Goal: Use online tool/utility: Use online tool/utility

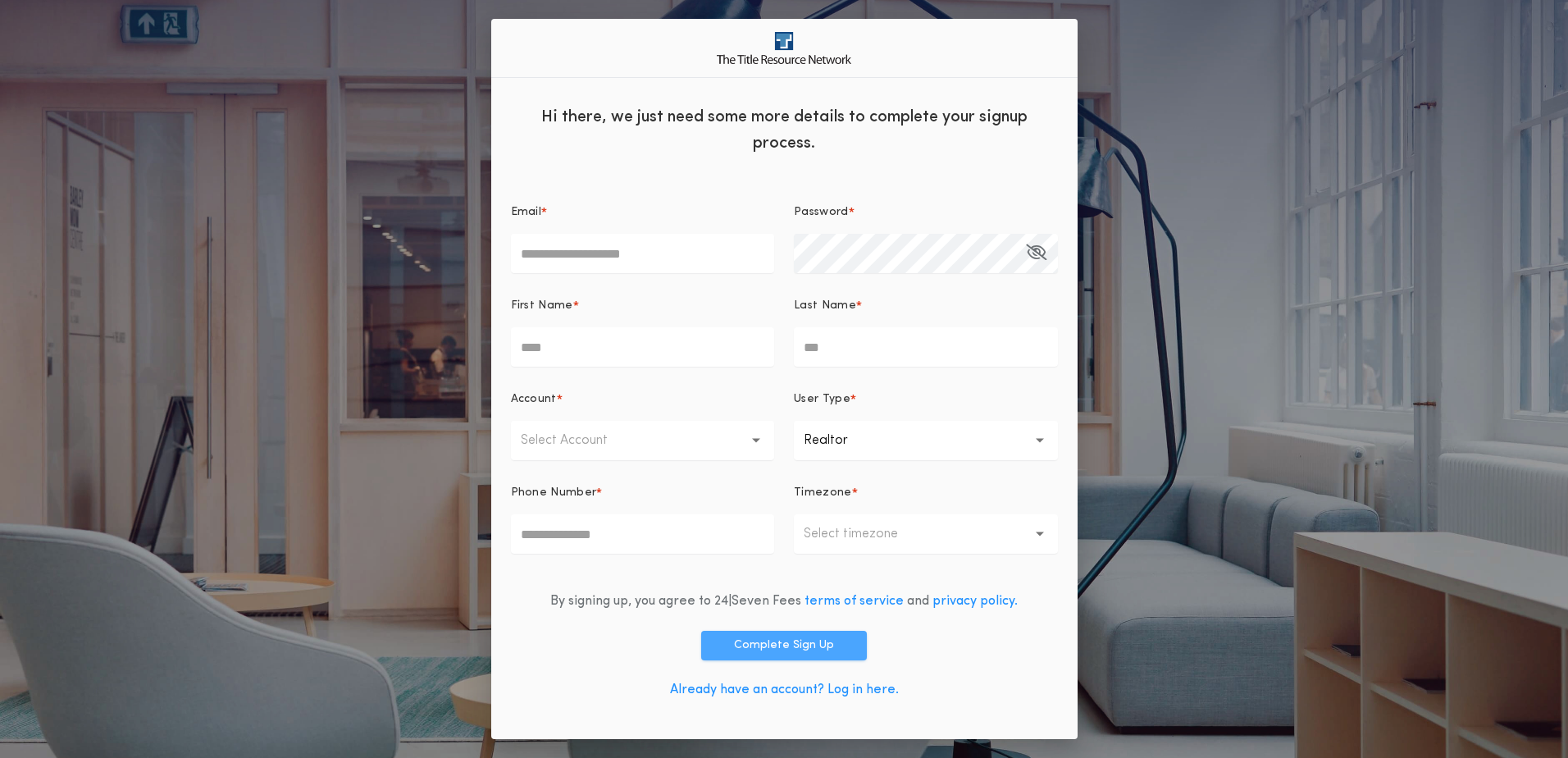
click at [813, 646] on button "Complete Sign Up" at bounding box center [783, 645] width 166 height 30
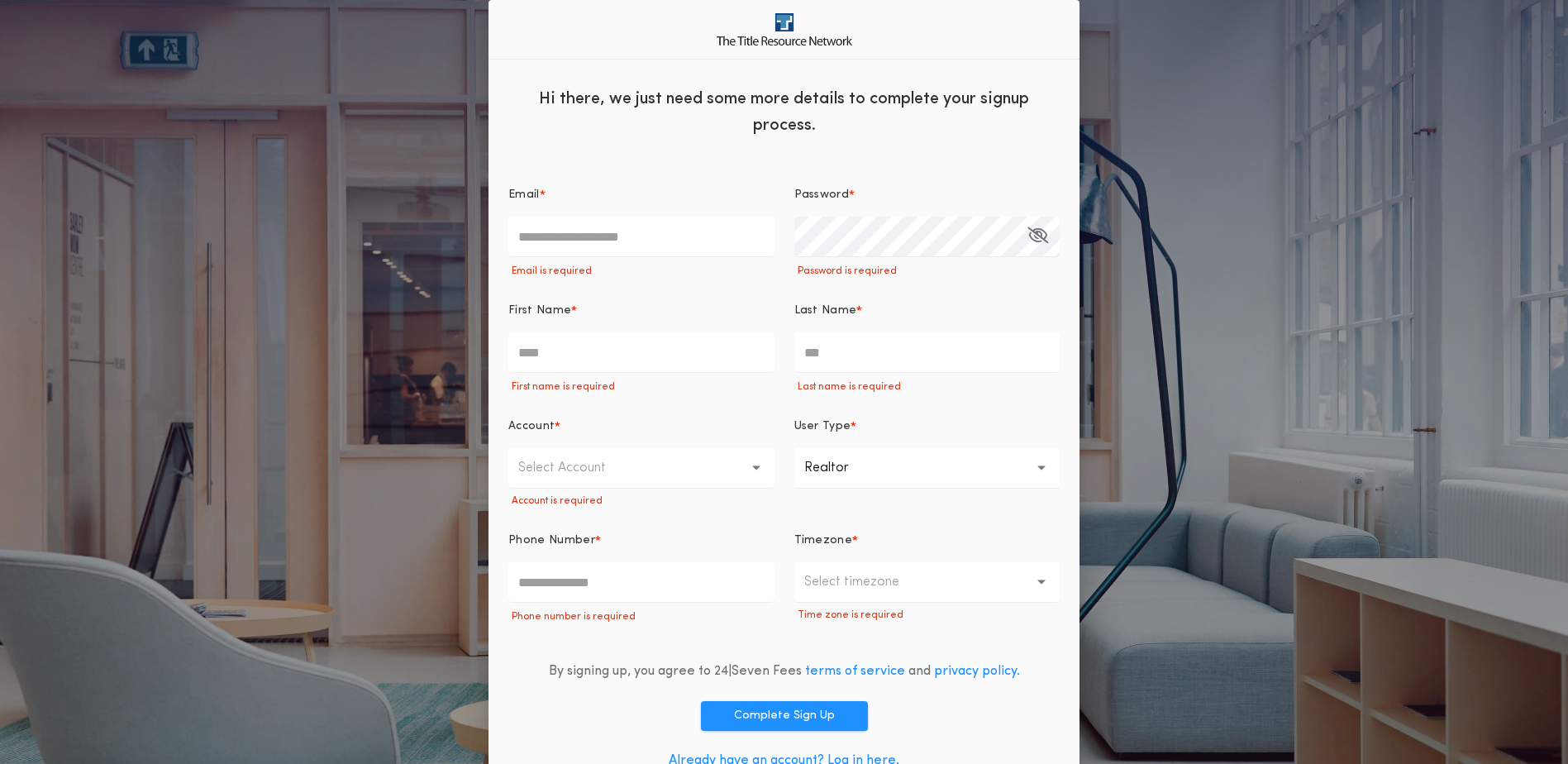
scroll to position [46, 0]
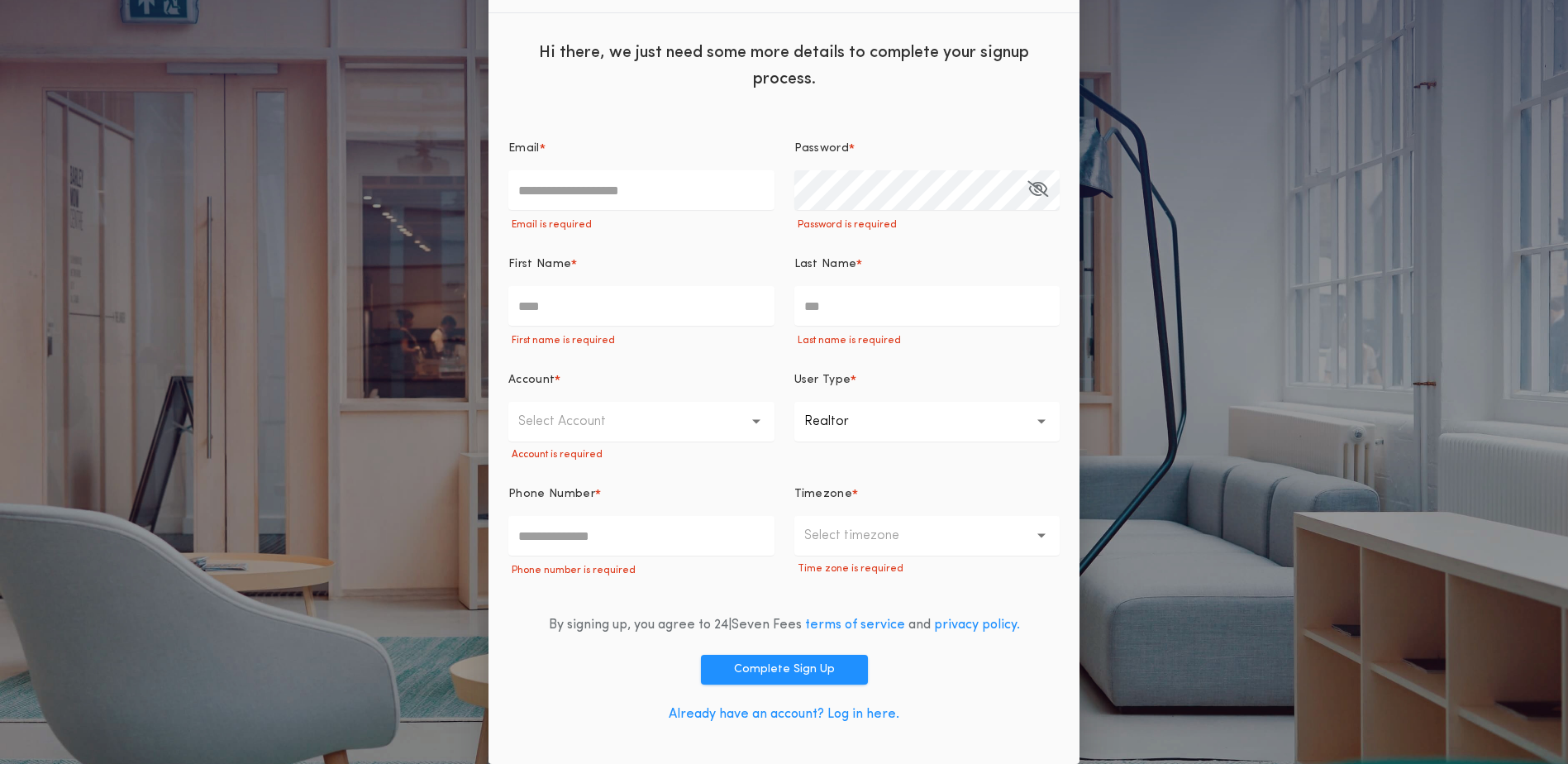
click at [855, 715] on link "Already have an account? Log in here." at bounding box center [783, 713] width 230 height 13
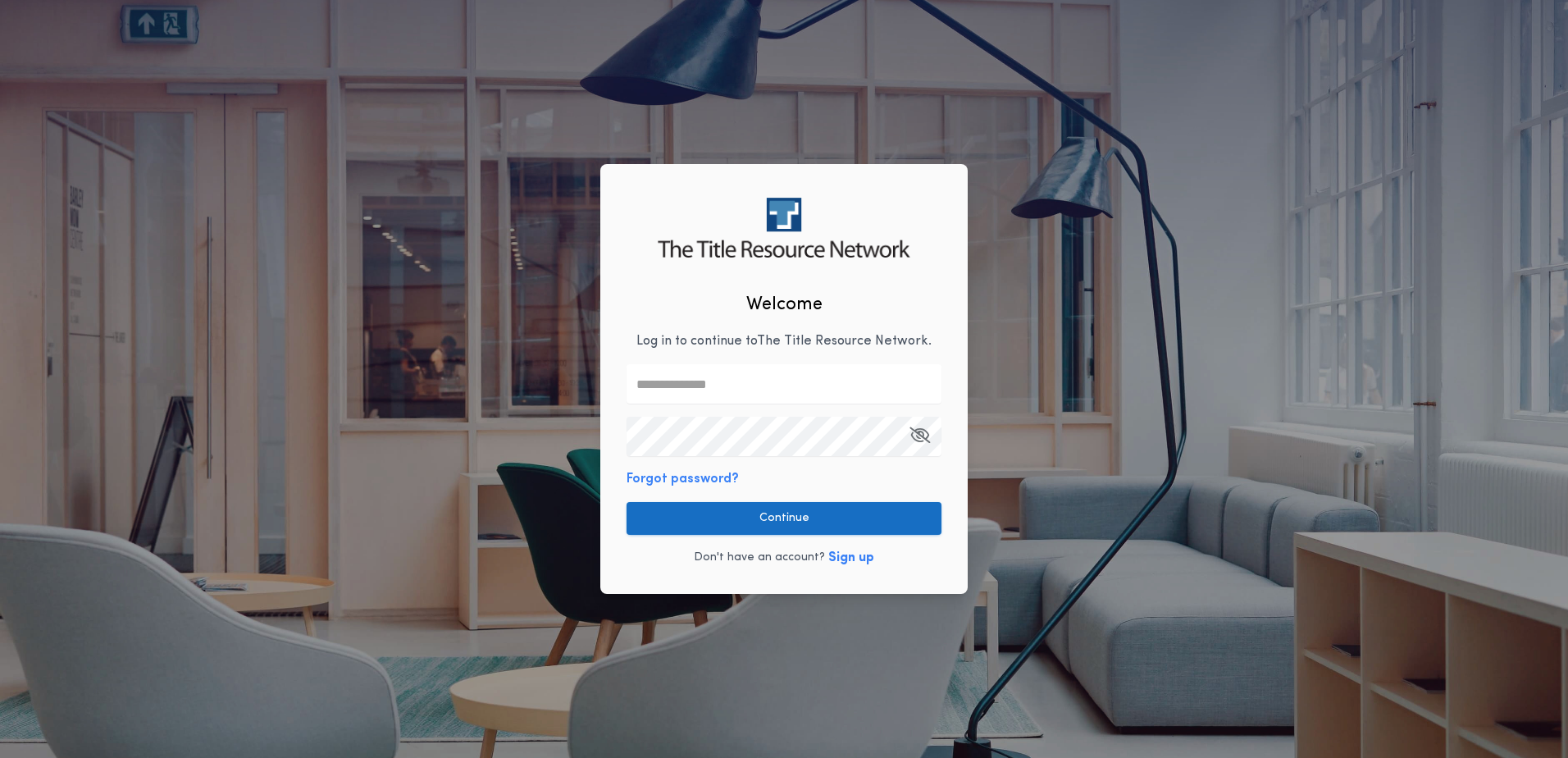
type input "**********"
click at [794, 523] on button "Continue" at bounding box center [784, 518] width 315 height 33
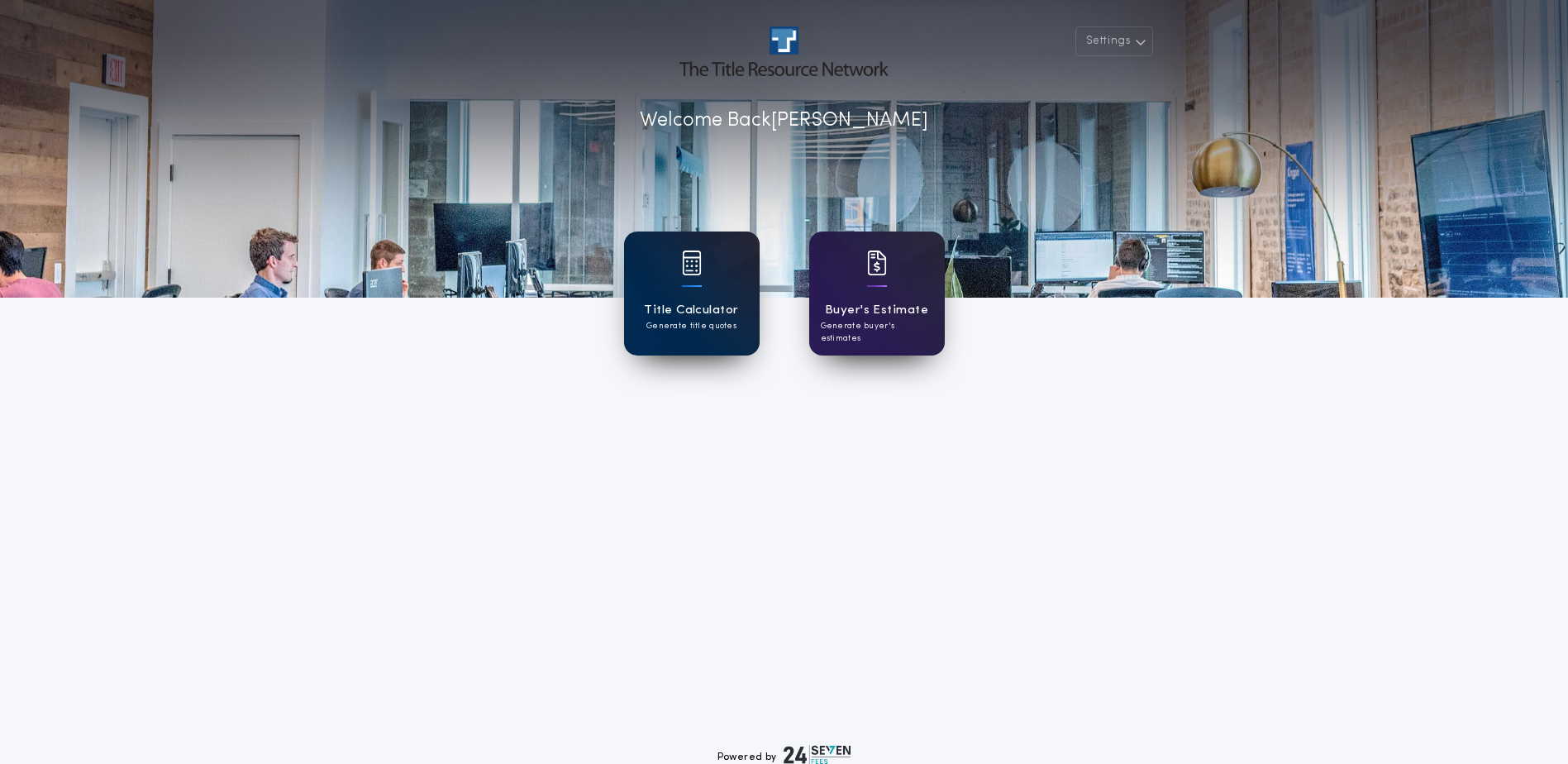
click at [732, 312] on h1 "Title Calculator" at bounding box center [691, 311] width 94 height 19
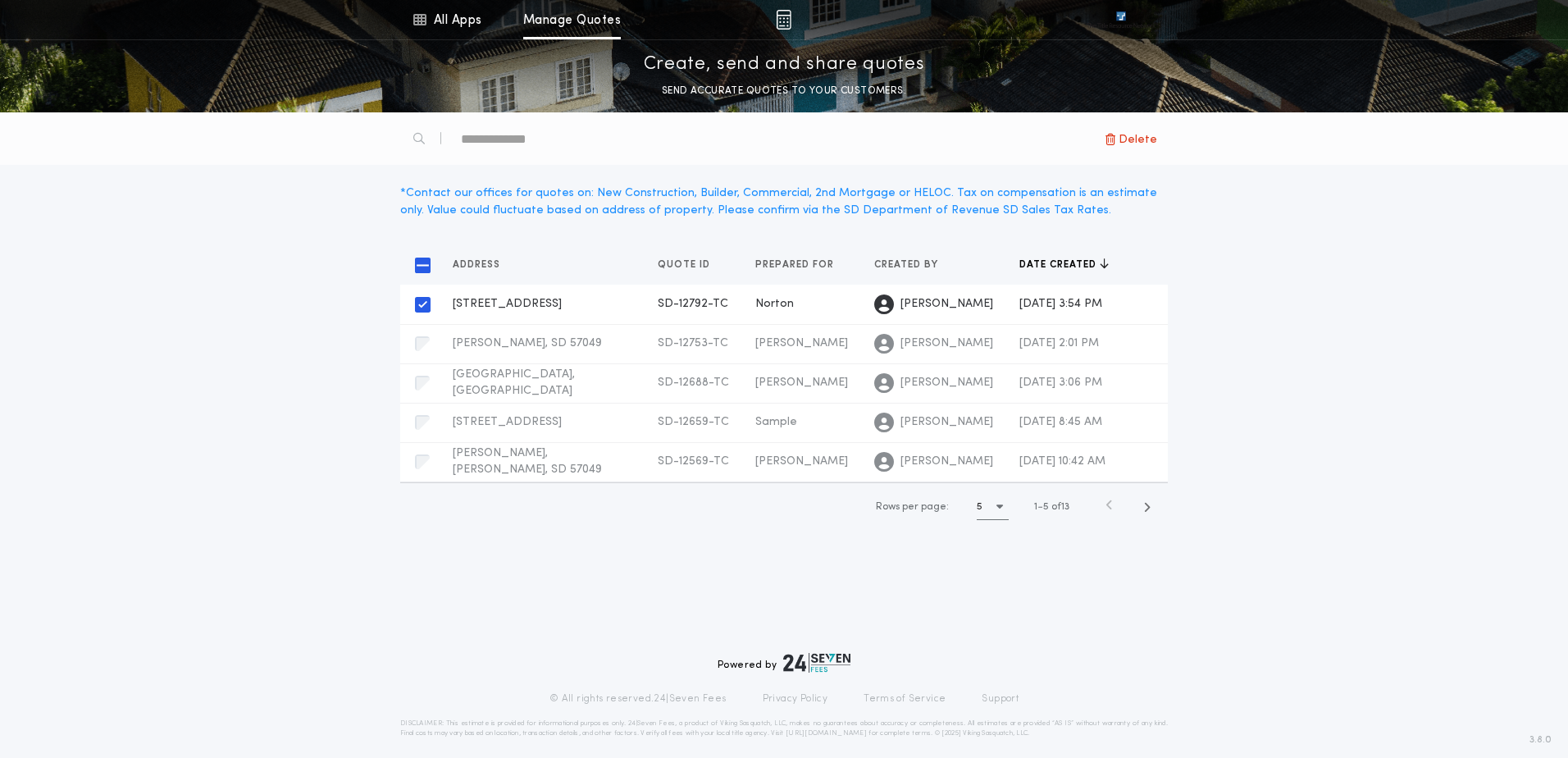
click at [1006, 302] on td "August 14, 2025 at 3:54 PM" at bounding box center [1064, 304] width 115 height 39
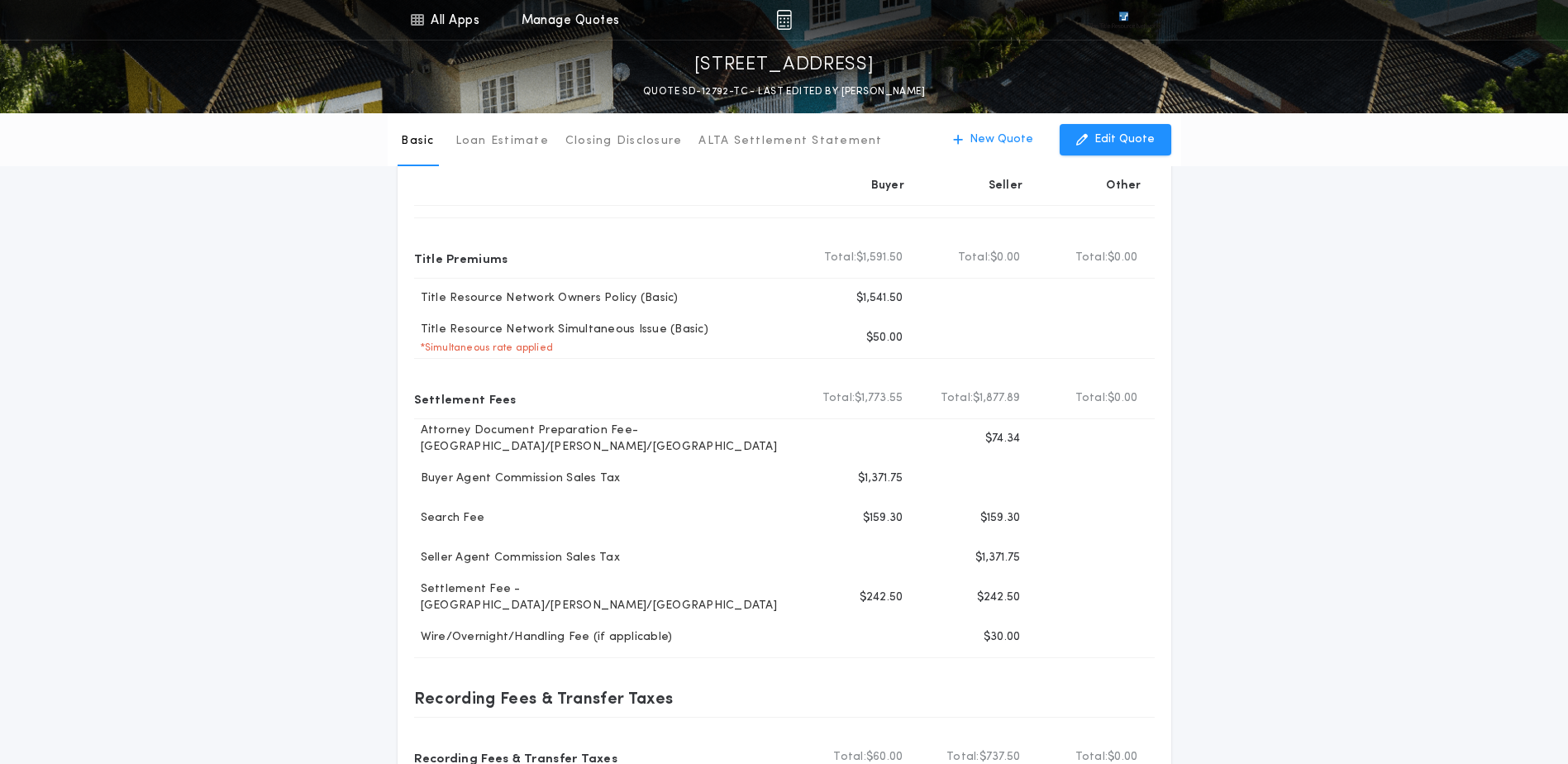
scroll to position [82, 0]
click at [806, 139] on p "ALTA Settlement Statement" at bounding box center [790, 141] width 184 height 17
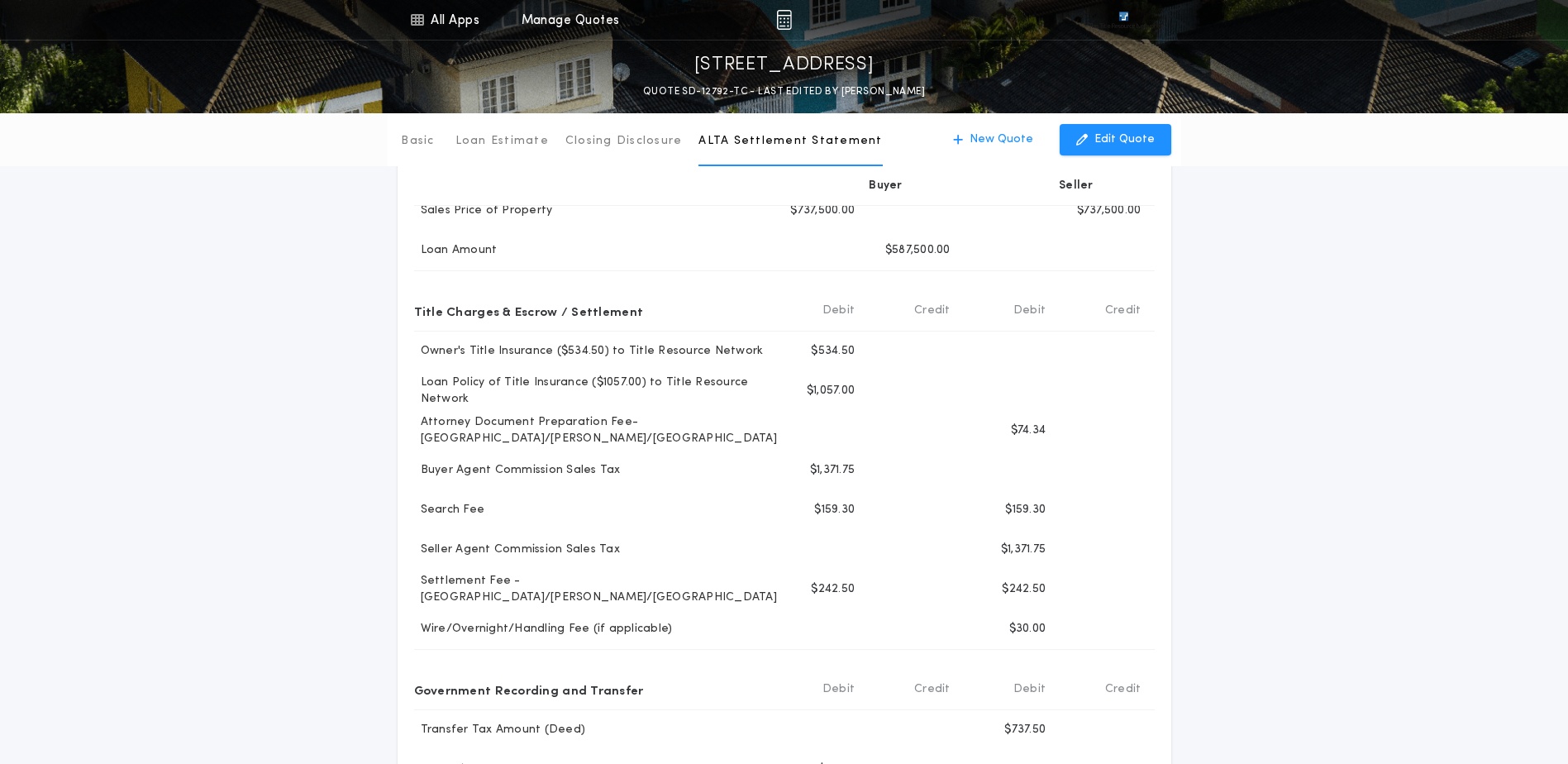
scroll to position [100, 0]
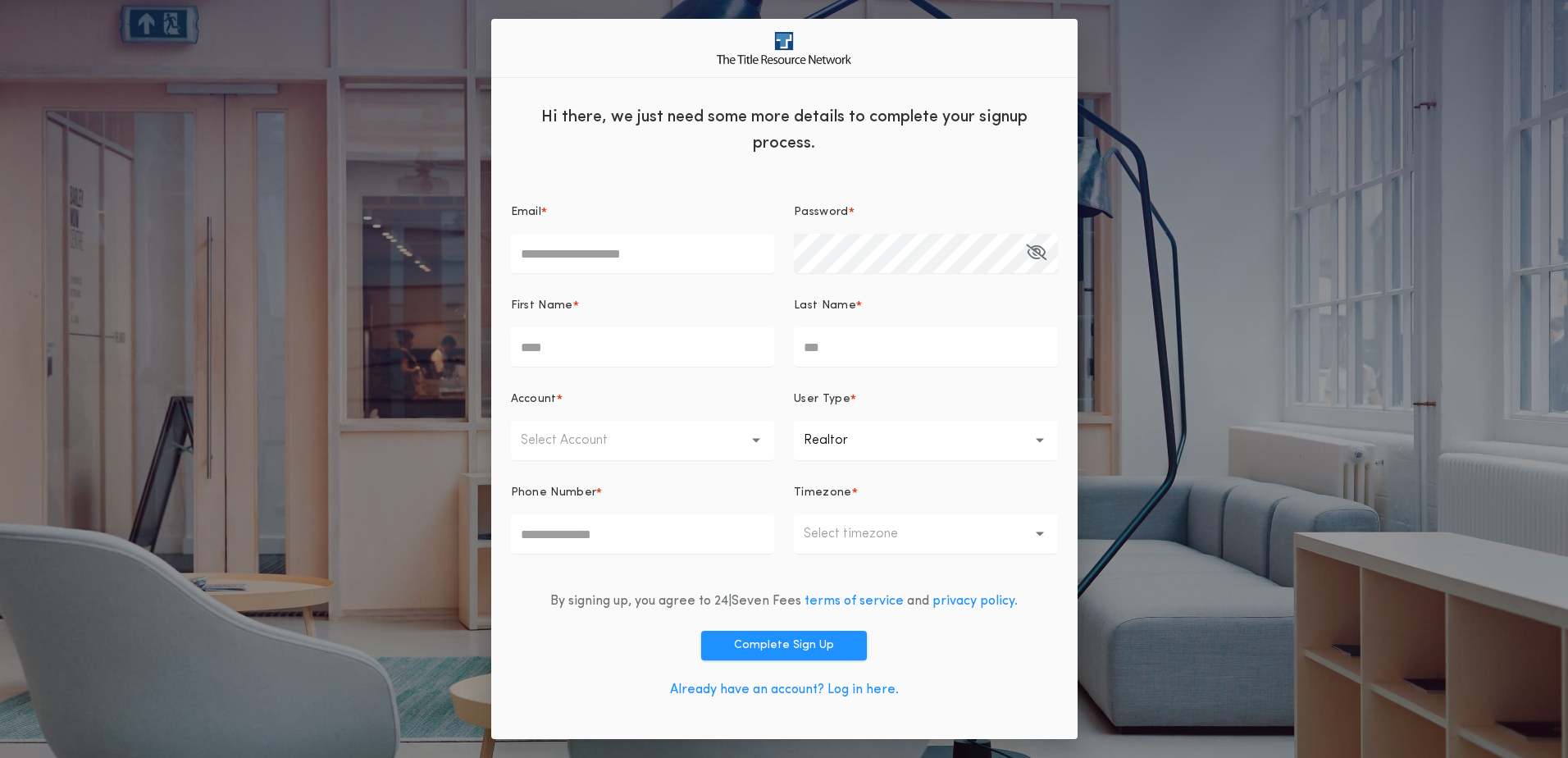
click at [877, 677] on div "By signing up, you agree to 24|Seven Fees terms of service and privacy policy. …" at bounding box center [784, 649] width 547 height 141
click at [873, 688] on link "Already have an account? Log in here." at bounding box center [784, 689] width 228 height 13
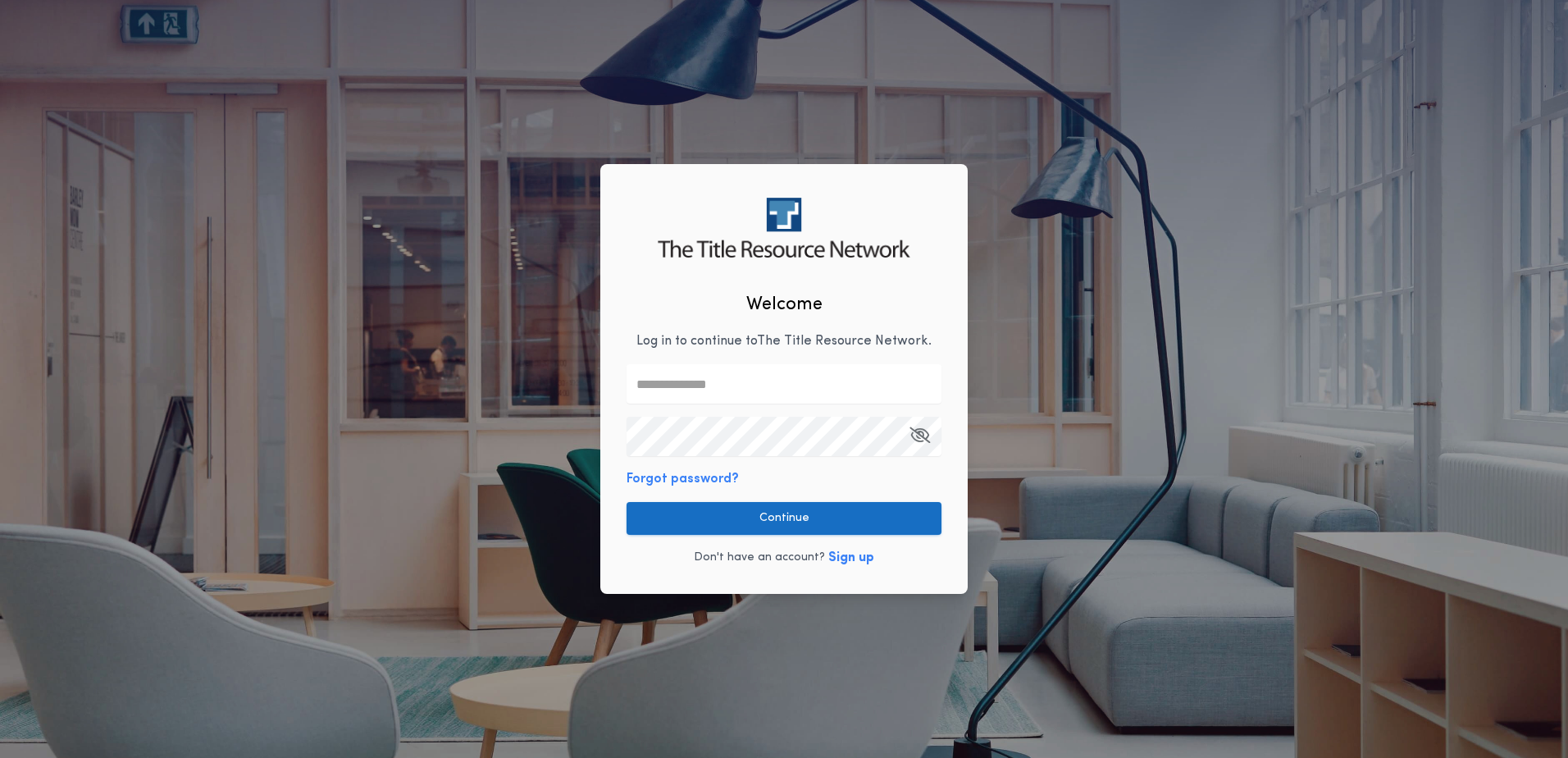
type input "**********"
click at [754, 526] on button "Continue" at bounding box center [784, 518] width 315 height 33
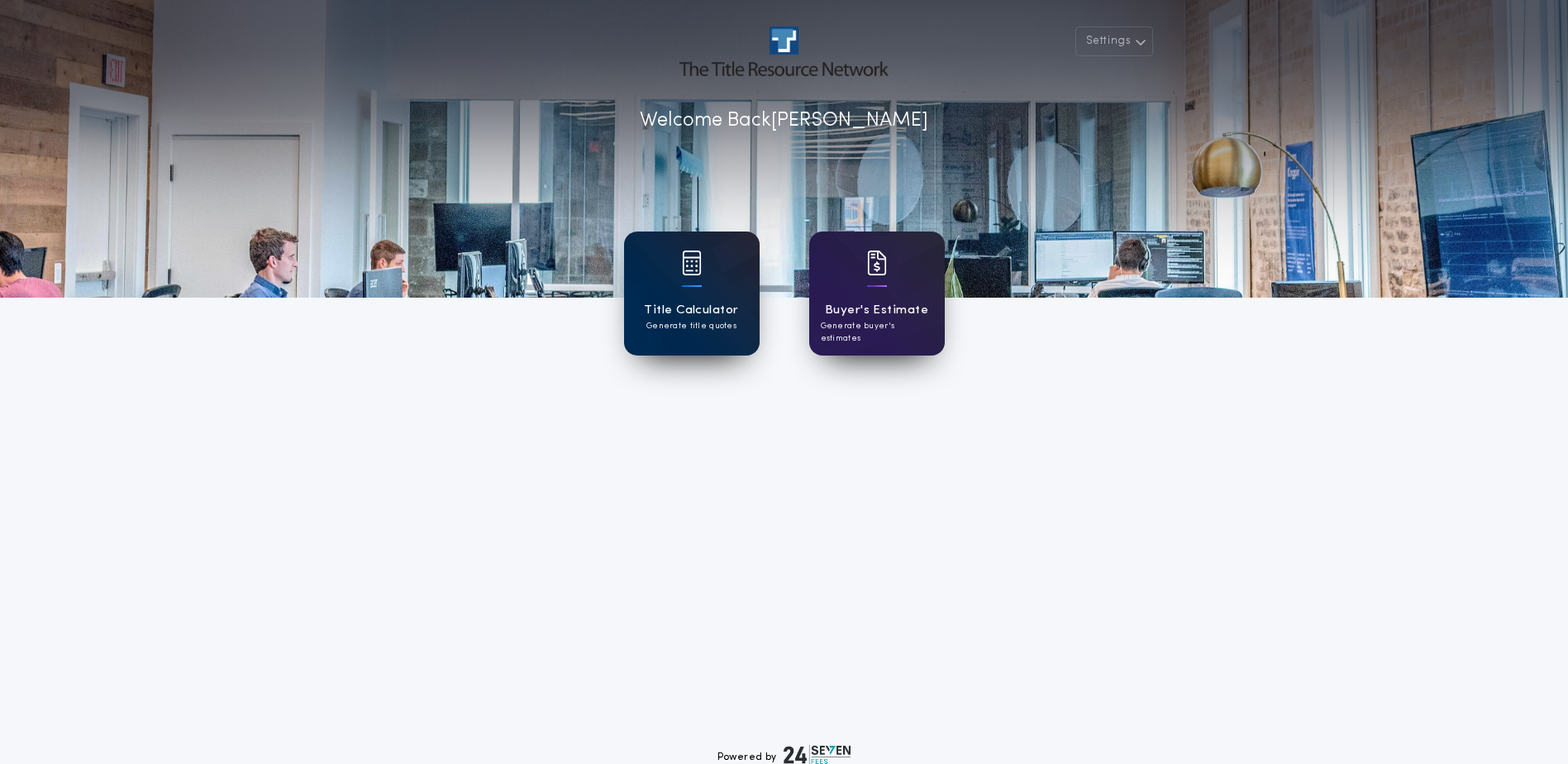
click at [703, 279] on div "Title Calculator Generate title quotes" at bounding box center [691, 293] width 136 height 124
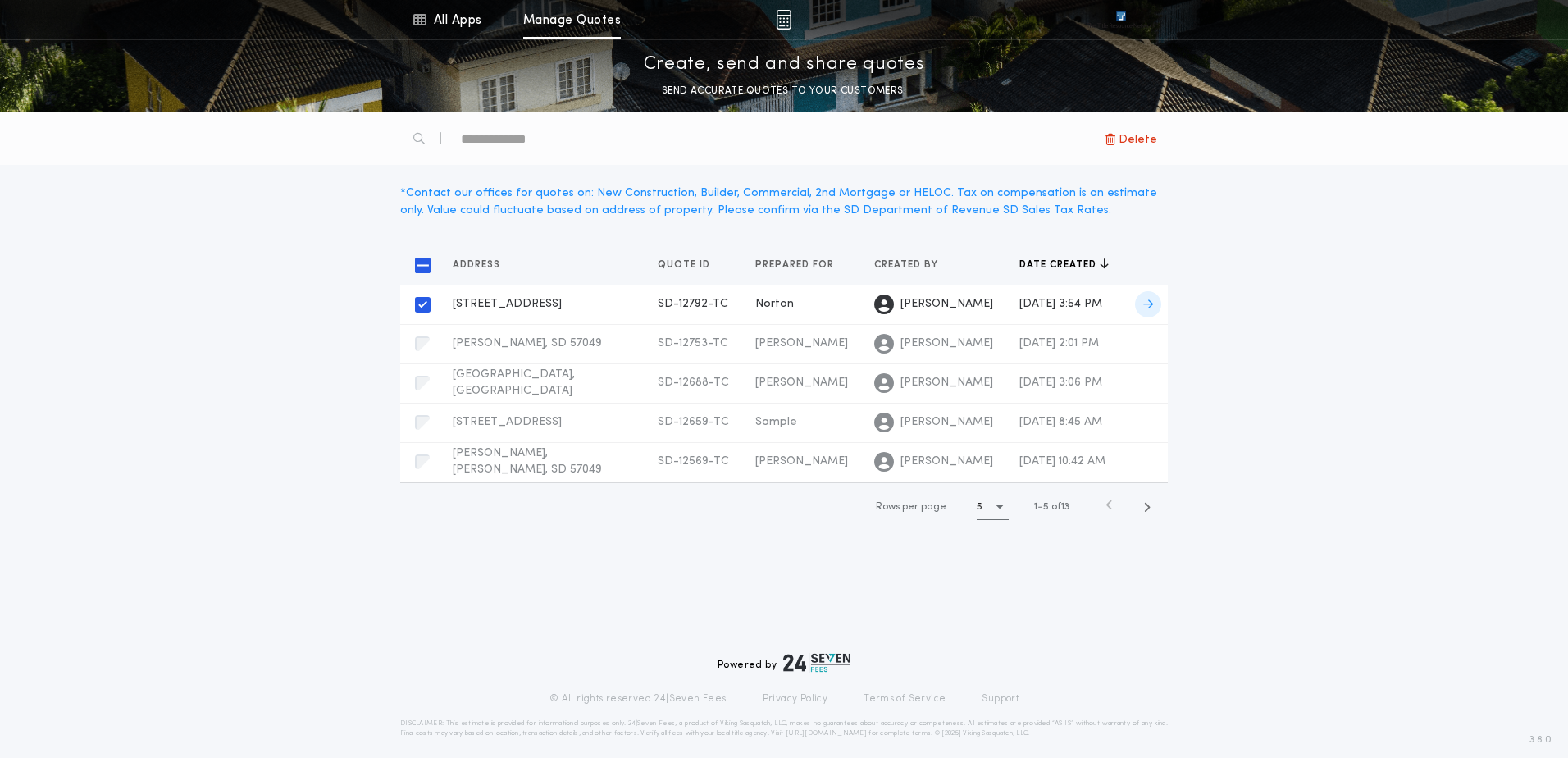
click at [539, 303] on div "553 Monterey Trl, North Sioux City, SD 57049 SD-12792-TC Prepared for Janelle N…" at bounding box center [542, 304] width 179 height 16
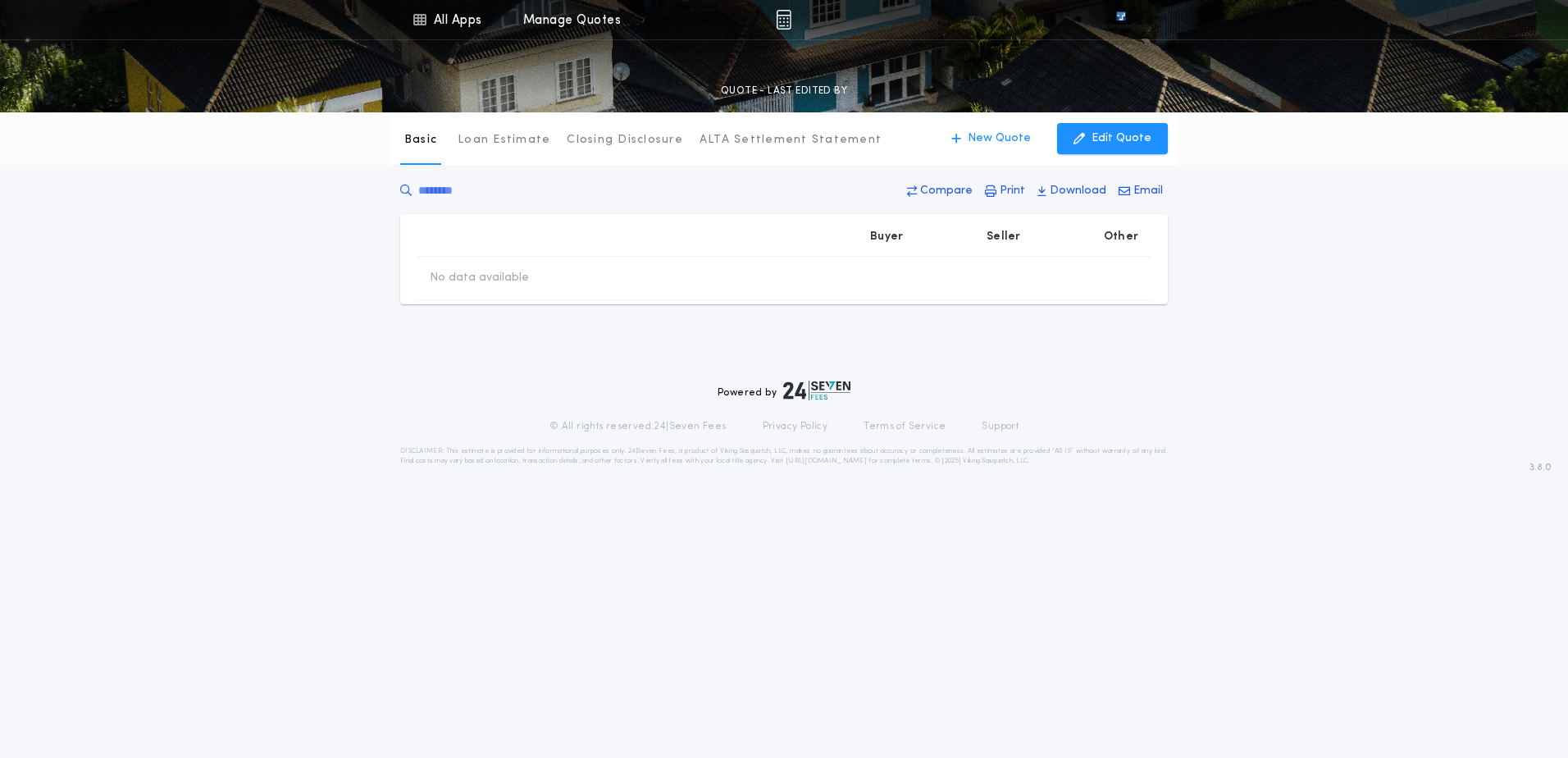
type input "********"
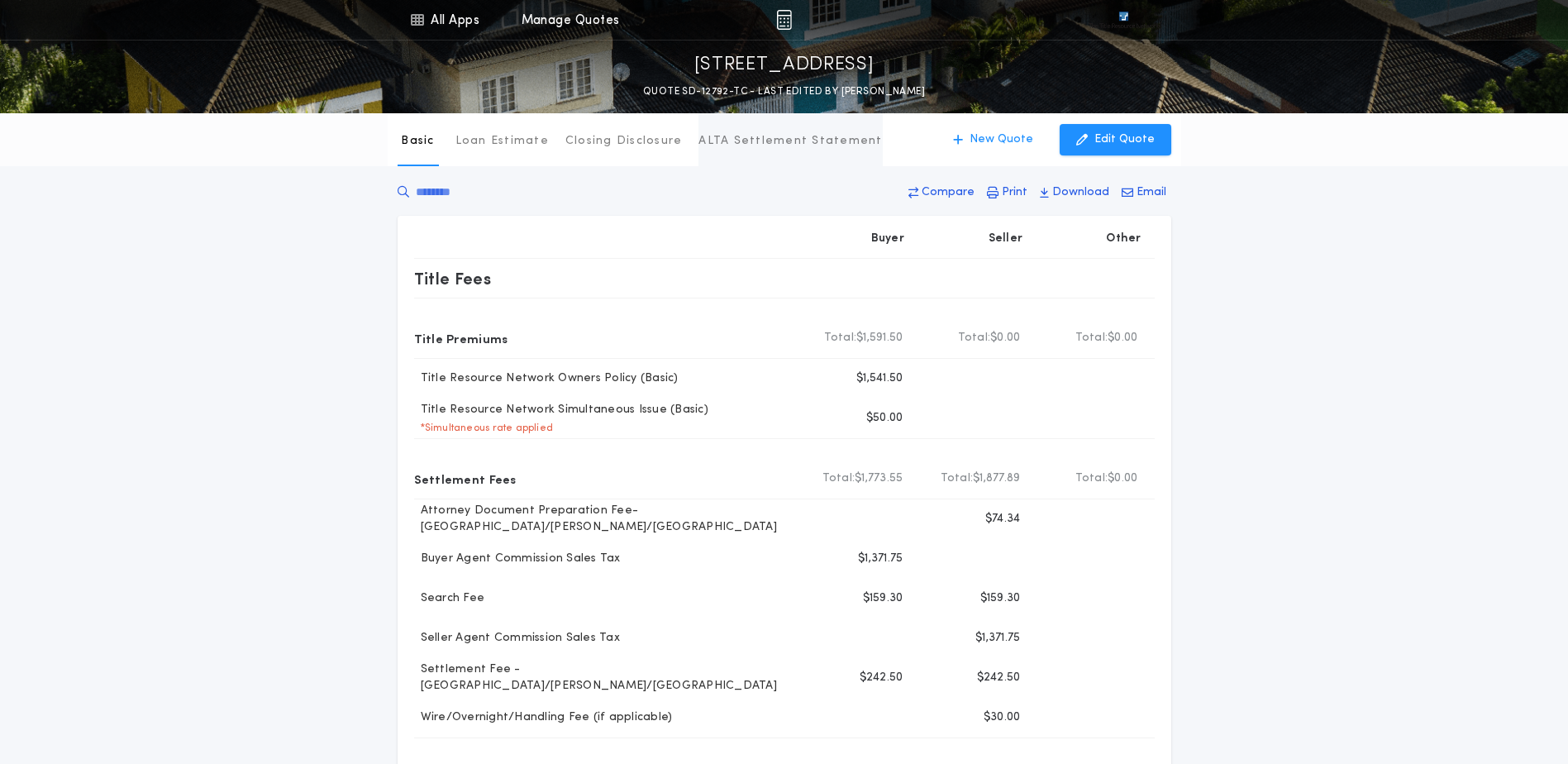
click at [803, 138] on p "ALTA Settlement Statement" at bounding box center [790, 141] width 184 height 17
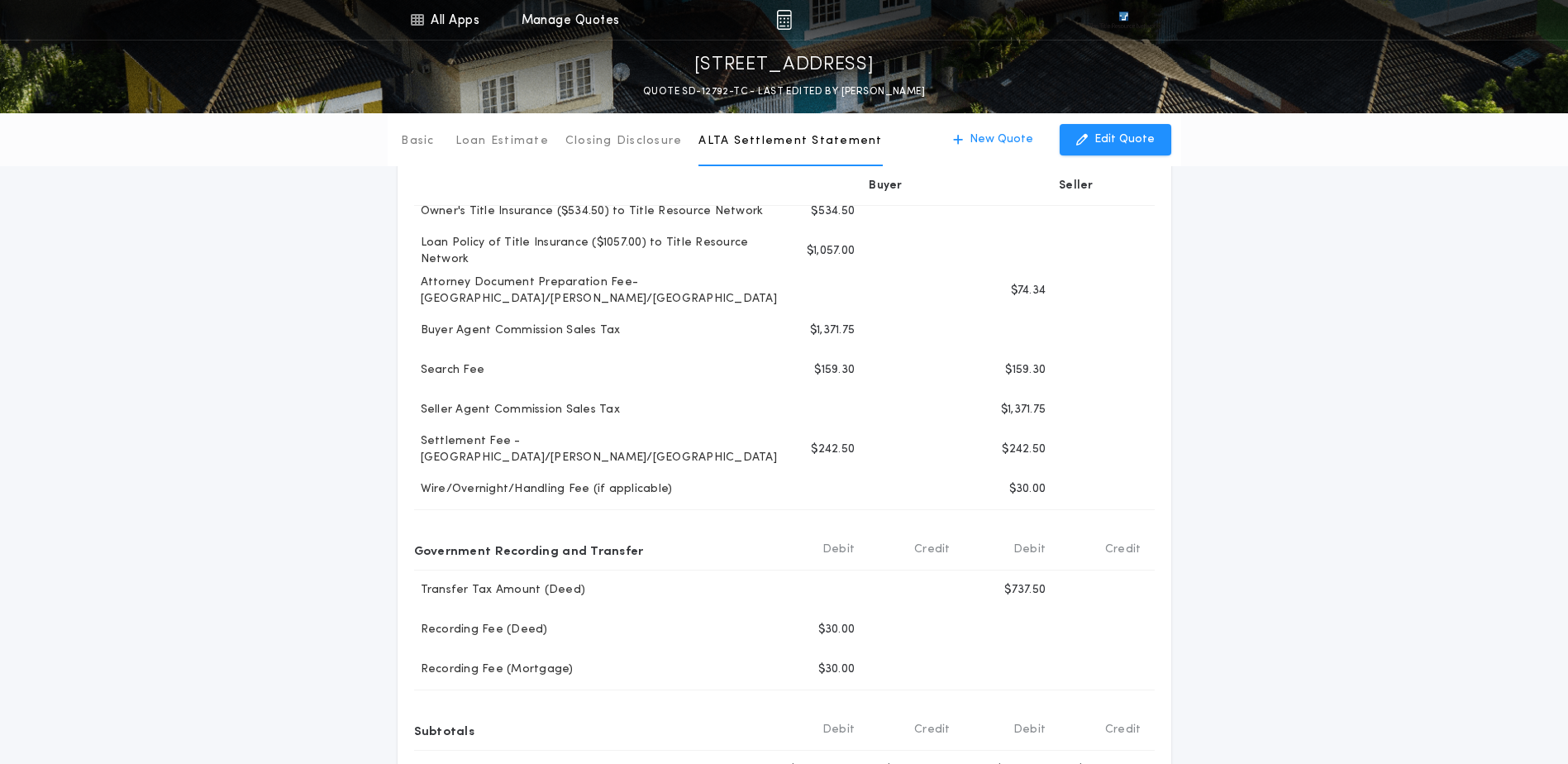
scroll to position [165, 0]
